Goal: Register for event/course

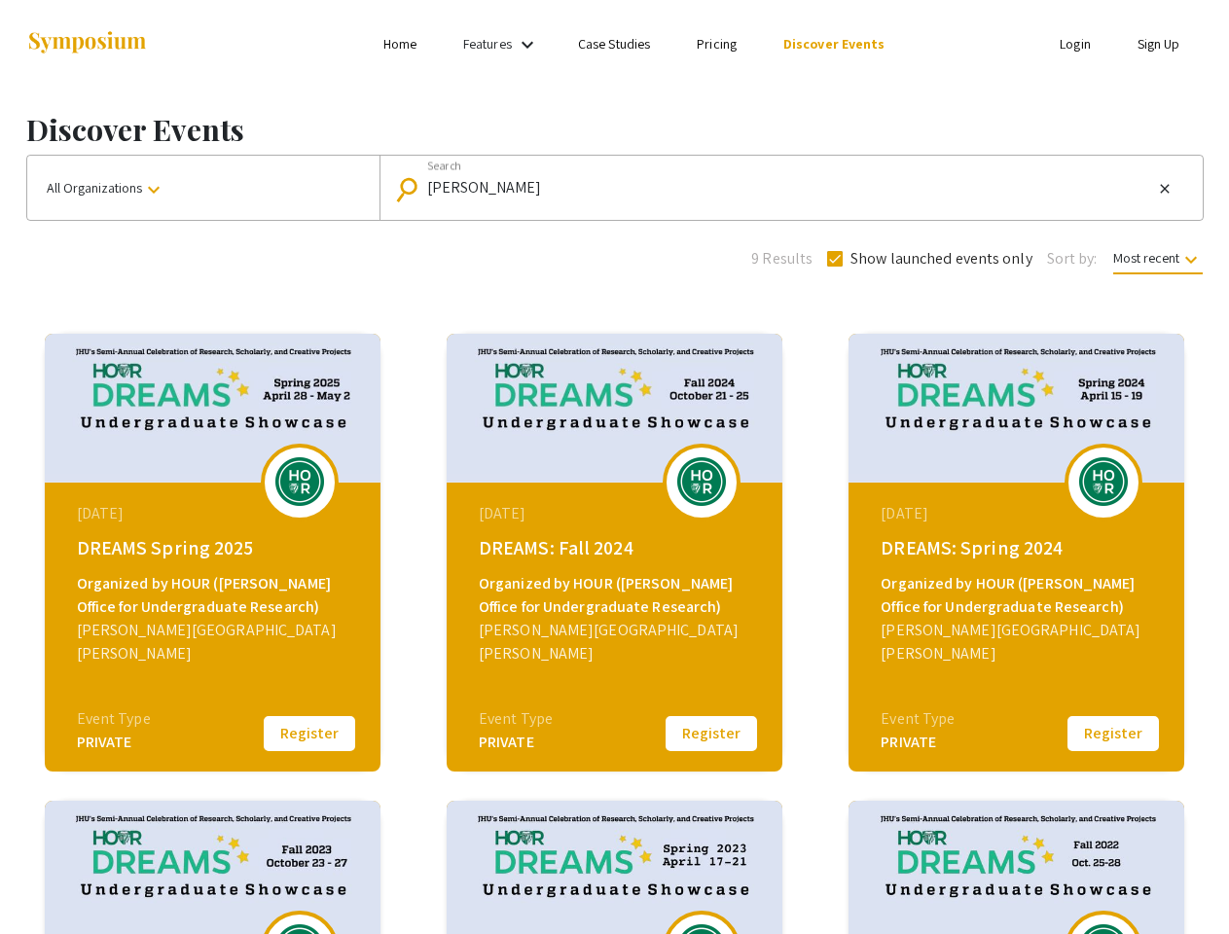
click at [503, 44] on link "Features" at bounding box center [487, 44] width 49 height 18
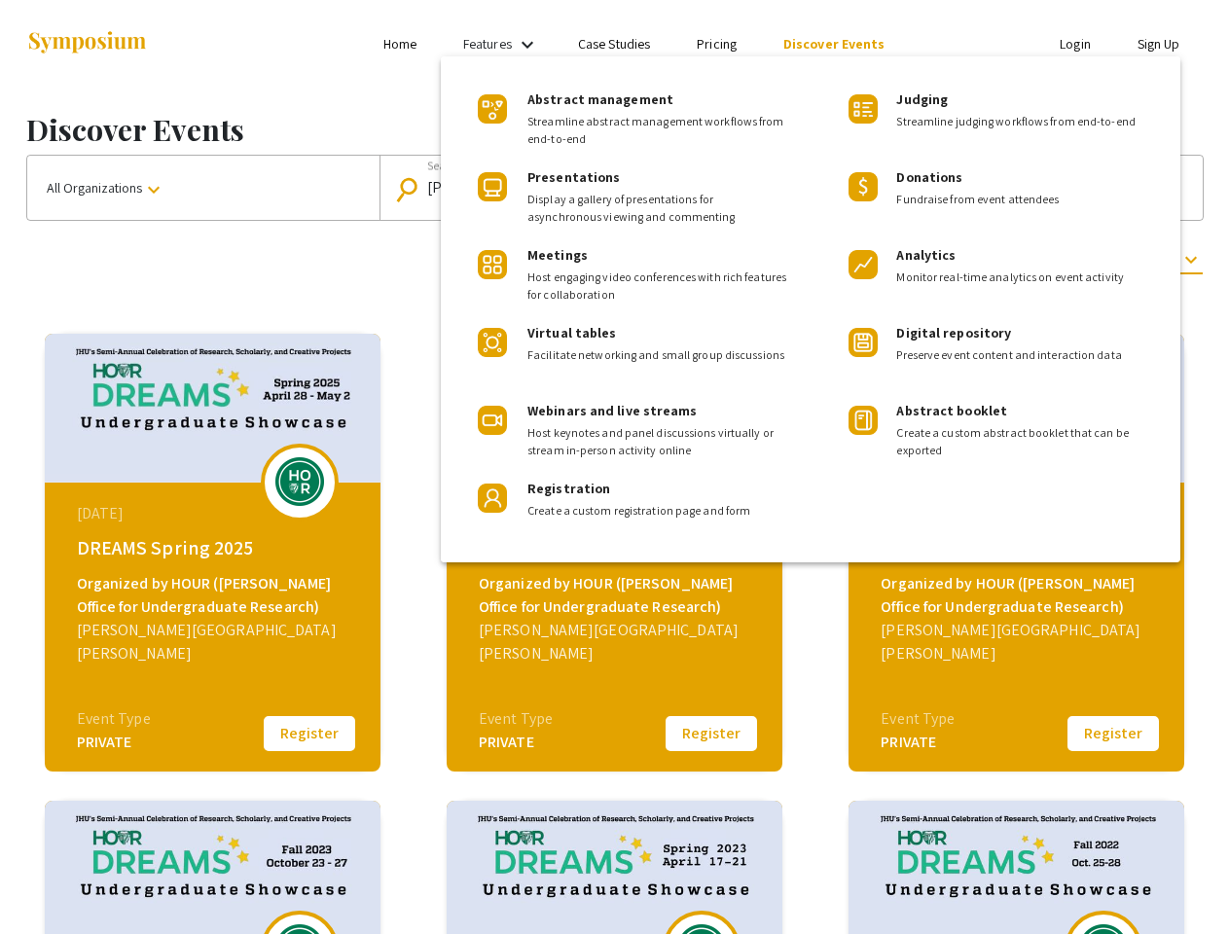
click at [786, 188] on input "[PERSON_NAME]" at bounding box center [790, 188] width 726 height 18
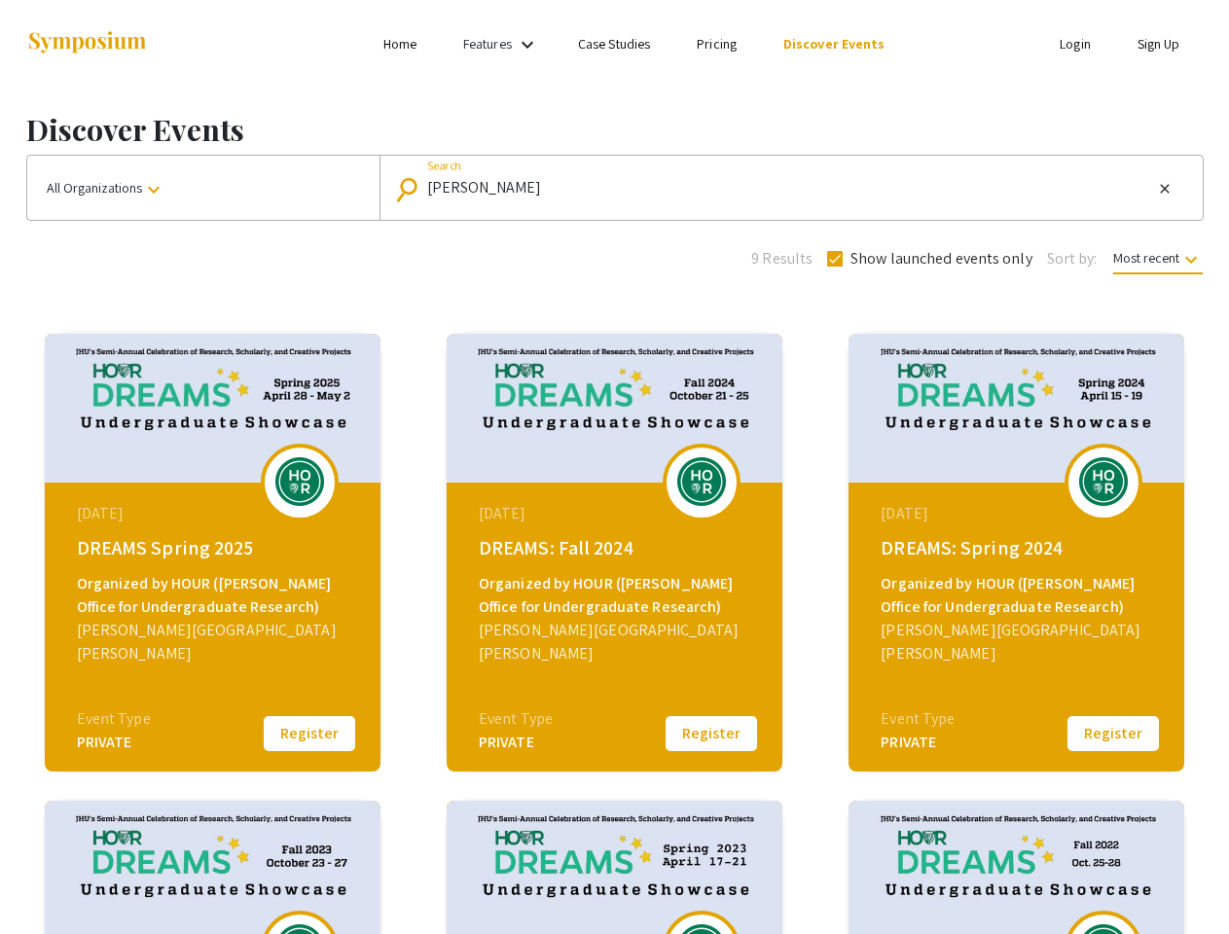
click at [1165, 189] on mat-icon "close" at bounding box center [1165, 189] width 16 height 18
click at [928, 259] on span "Show launched events only" at bounding box center [942, 258] width 182 height 23
click at [835, 267] on input "Show launched events only" at bounding box center [834, 267] width 1 height 1
checkbox input "false"
click at [1156, 258] on span "Most recent keyboard_arrow_down" at bounding box center [1158, 261] width 90 height 25
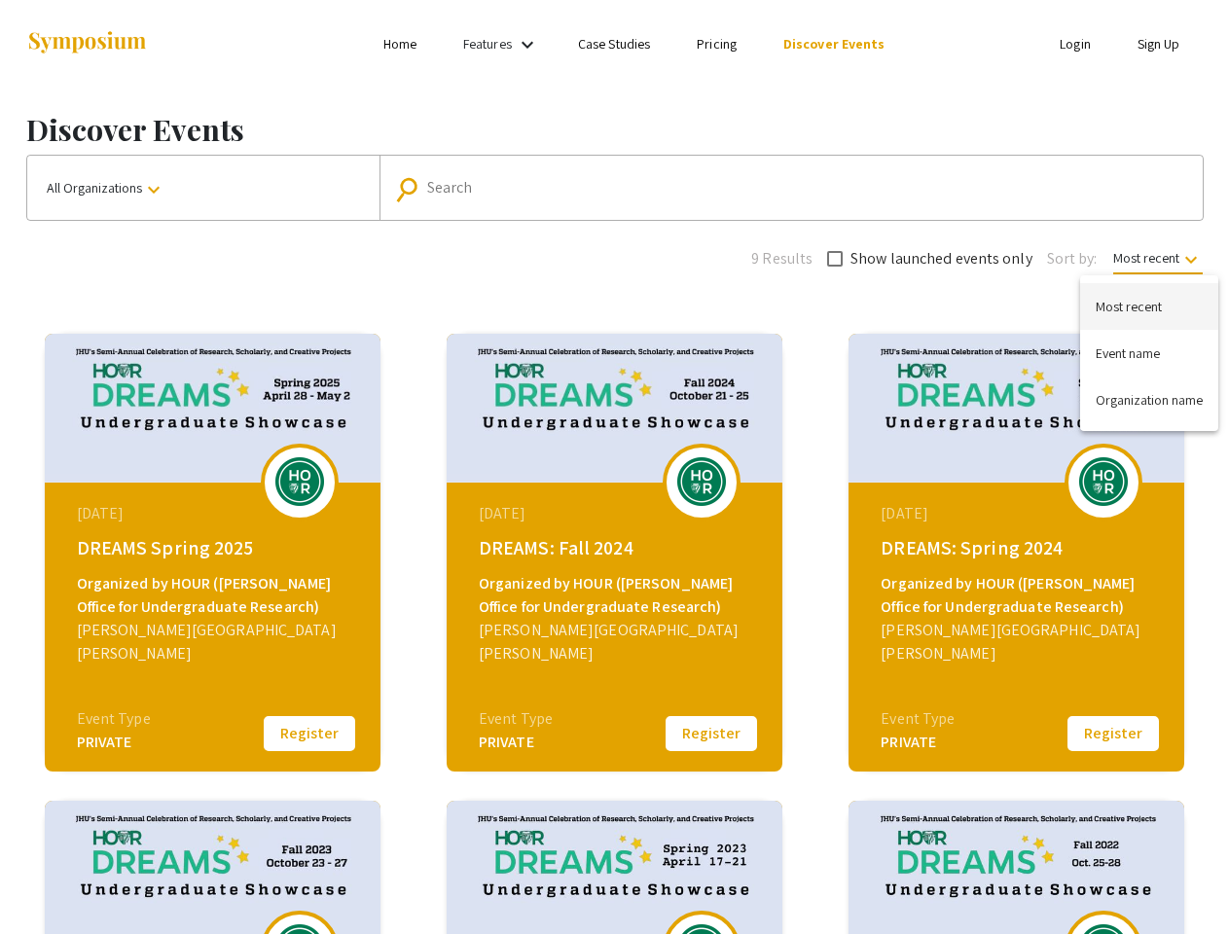
click at [310, 734] on div at bounding box center [614, 467] width 1229 height 934
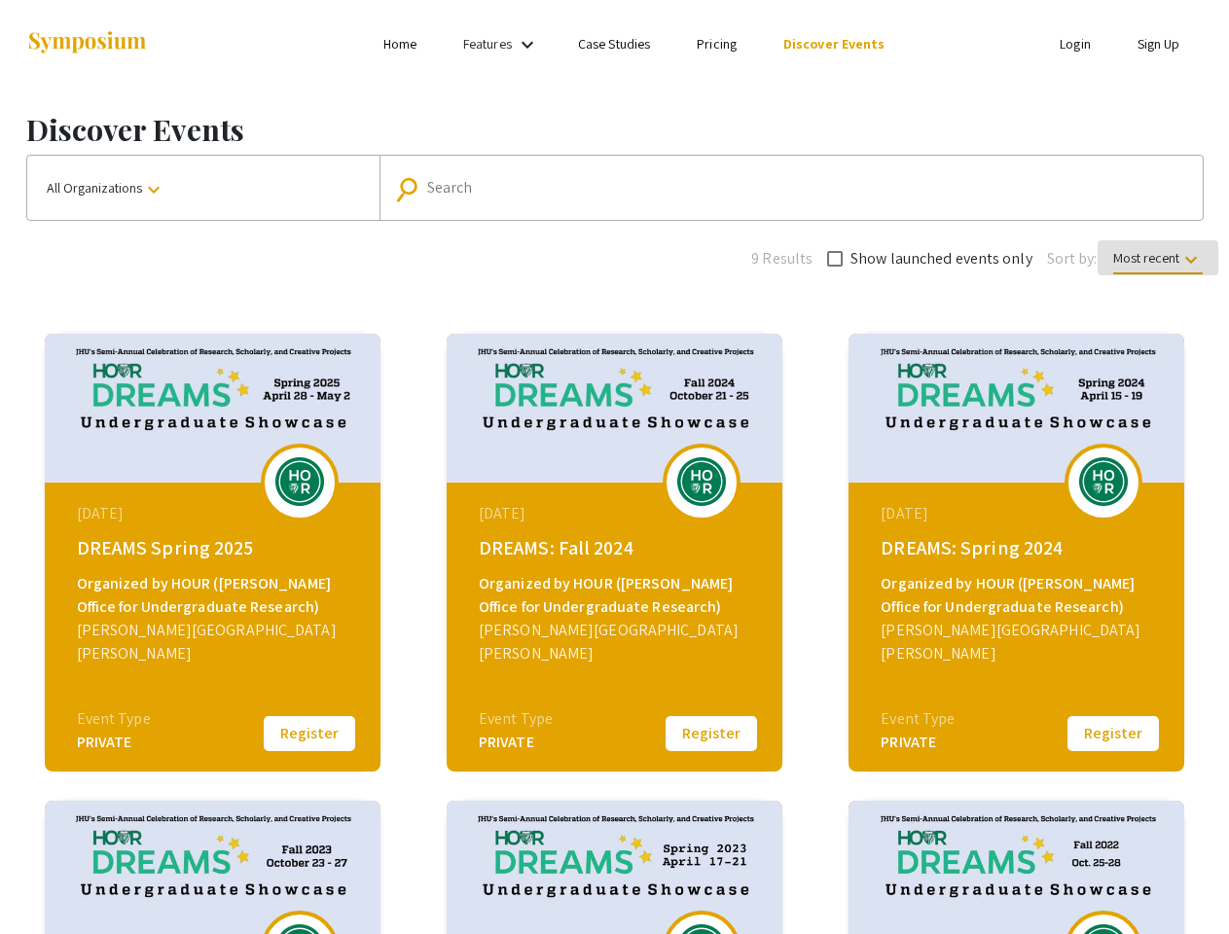
click at [711, 734] on button "Register" at bounding box center [711, 733] width 97 height 41
click at [1113, 734] on button "Register" at bounding box center [1113, 733] width 97 height 41
